Goal: Navigation & Orientation: Find specific page/section

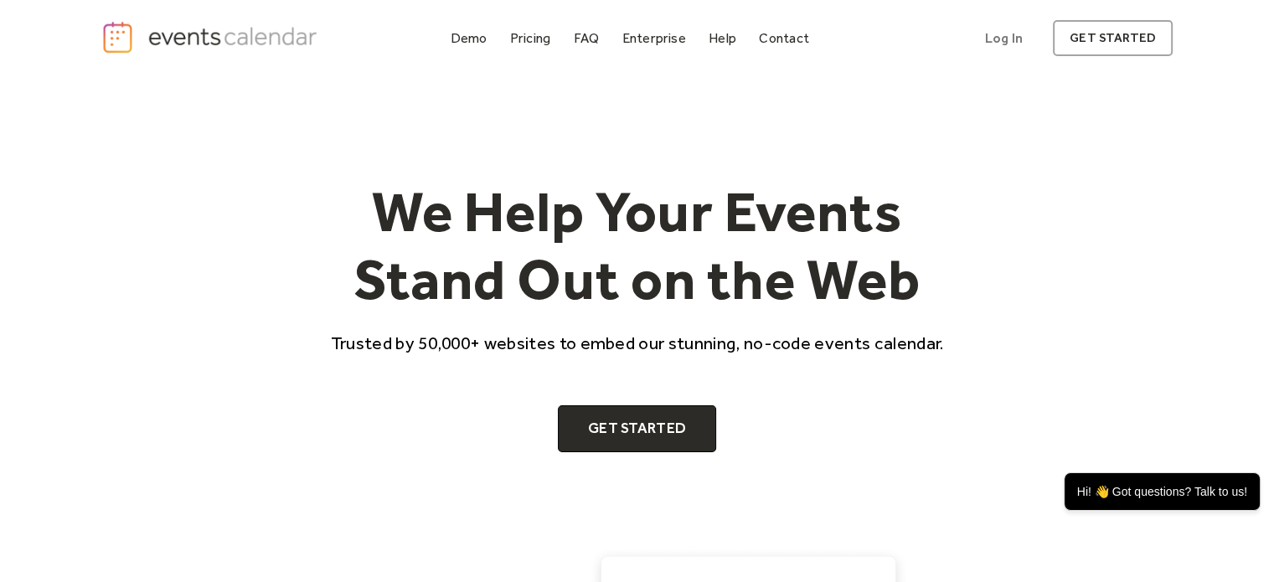
click at [473, 34] on div "Demo" at bounding box center [469, 38] width 37 height 9
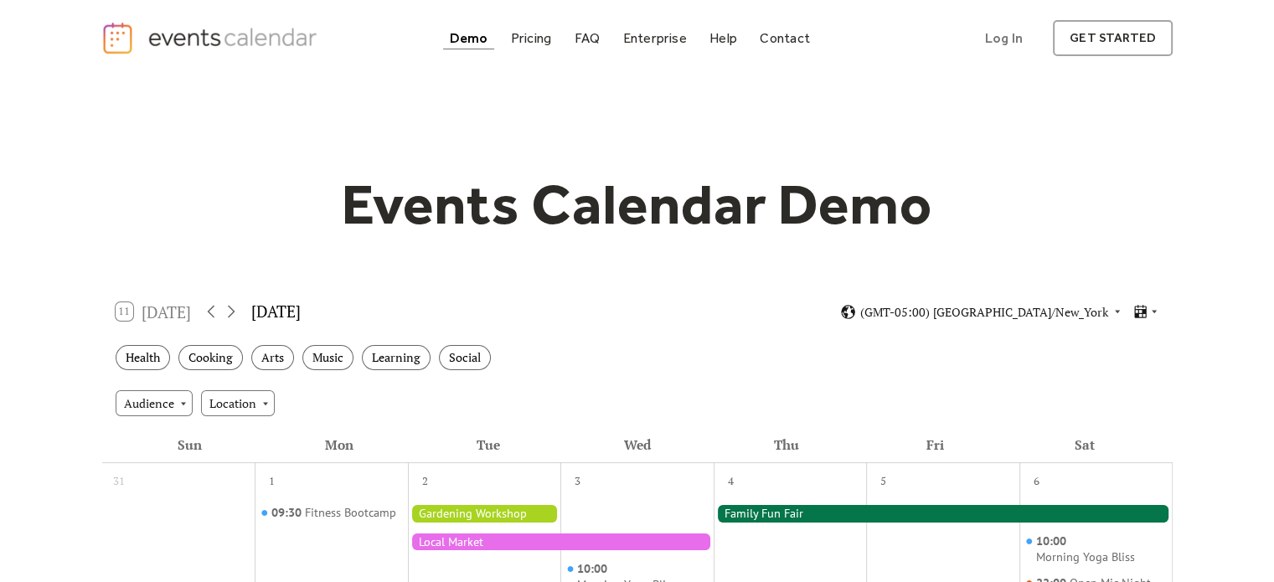
click at [533, 34] on div "Pricing" at bounding box center [531, 38] width 41 height 9
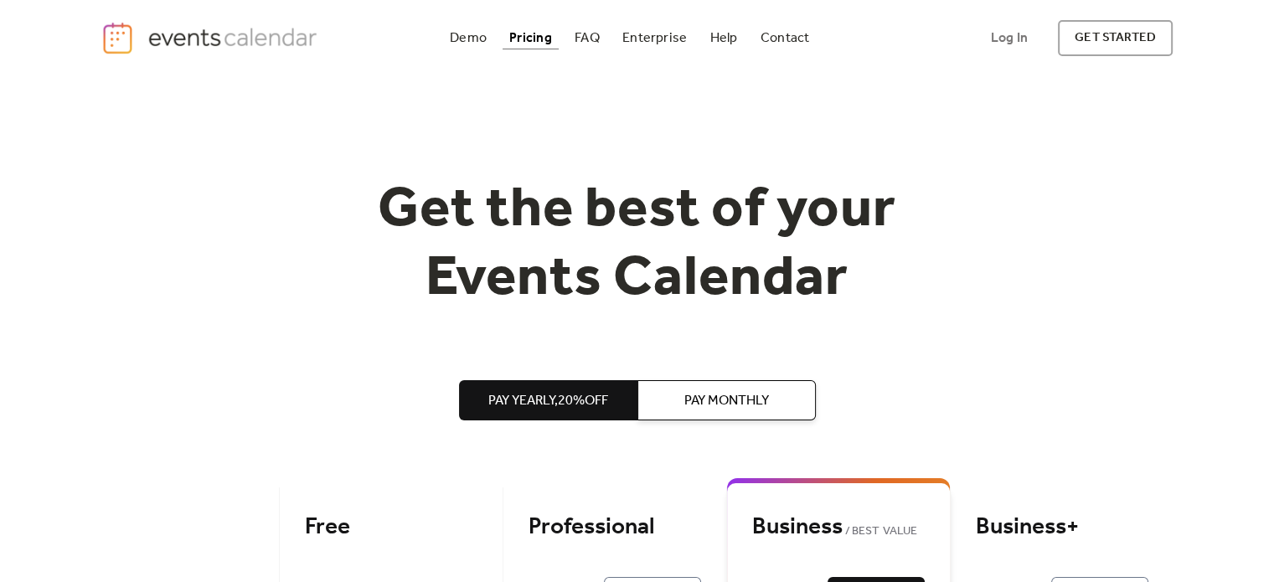
click at [469, 37] on div "Demo" at bounding box center [468, 38] width 37 height 9
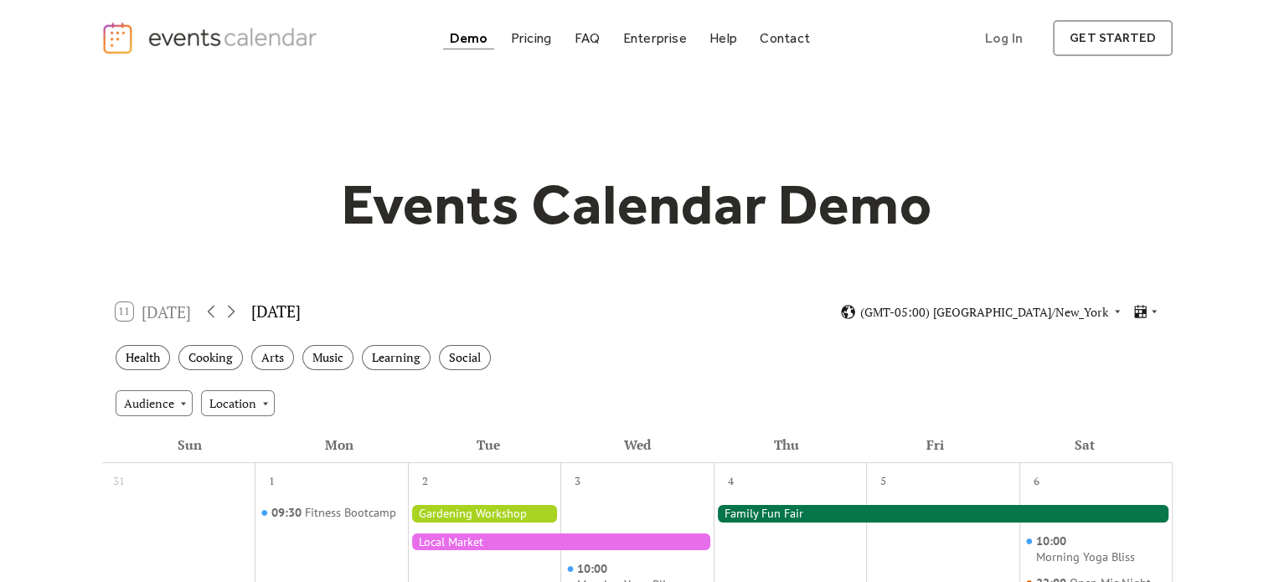
click at [272, 181] on div "Events Calendar Demo" at bounding box center [637, 204] width 1072 height 69
click at [116, 34] on img "home" at bounding box center [211, 38] width 221 height 34
